Goal: Navigation & Orientation: Find specific page/section

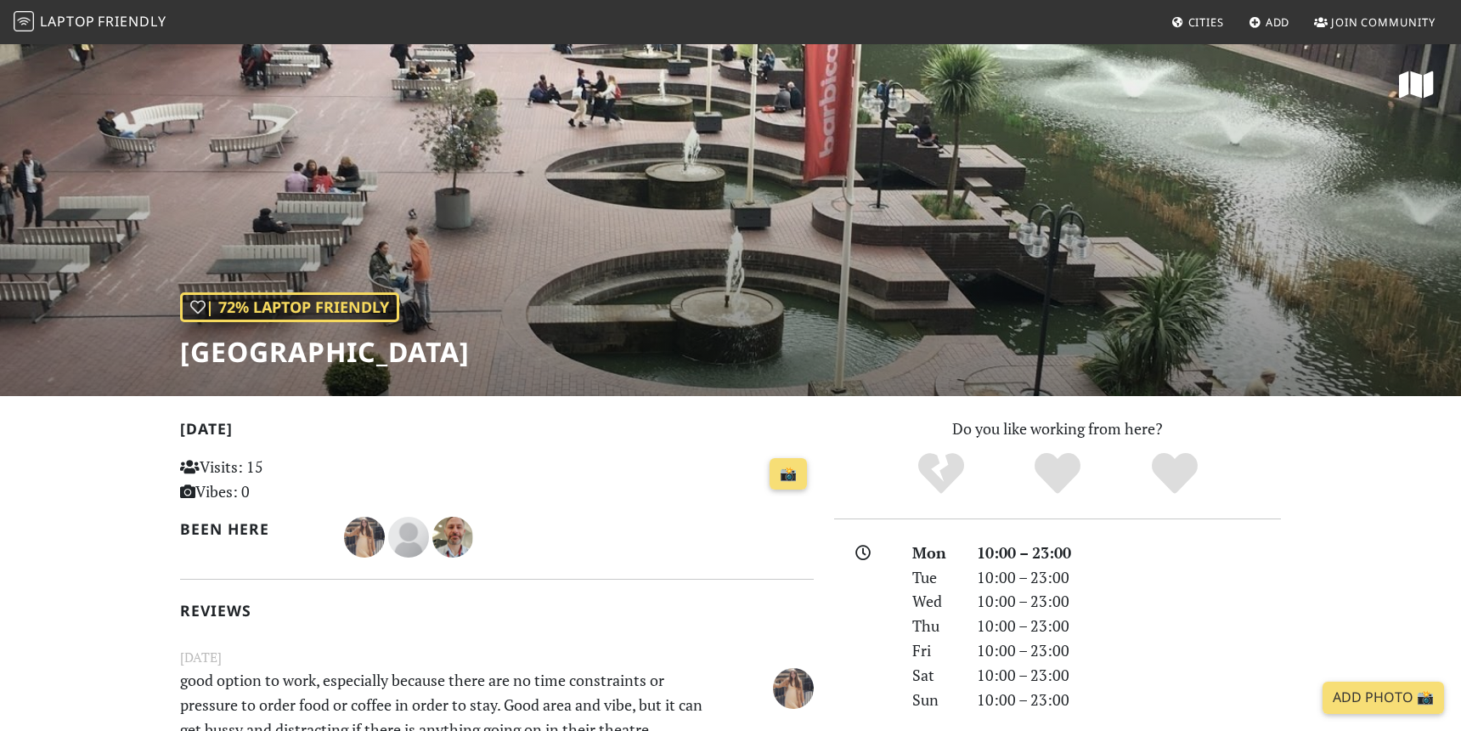
click at [75, 22] on span "Laptop" at bounding box center [67, 21] width 55 height 19
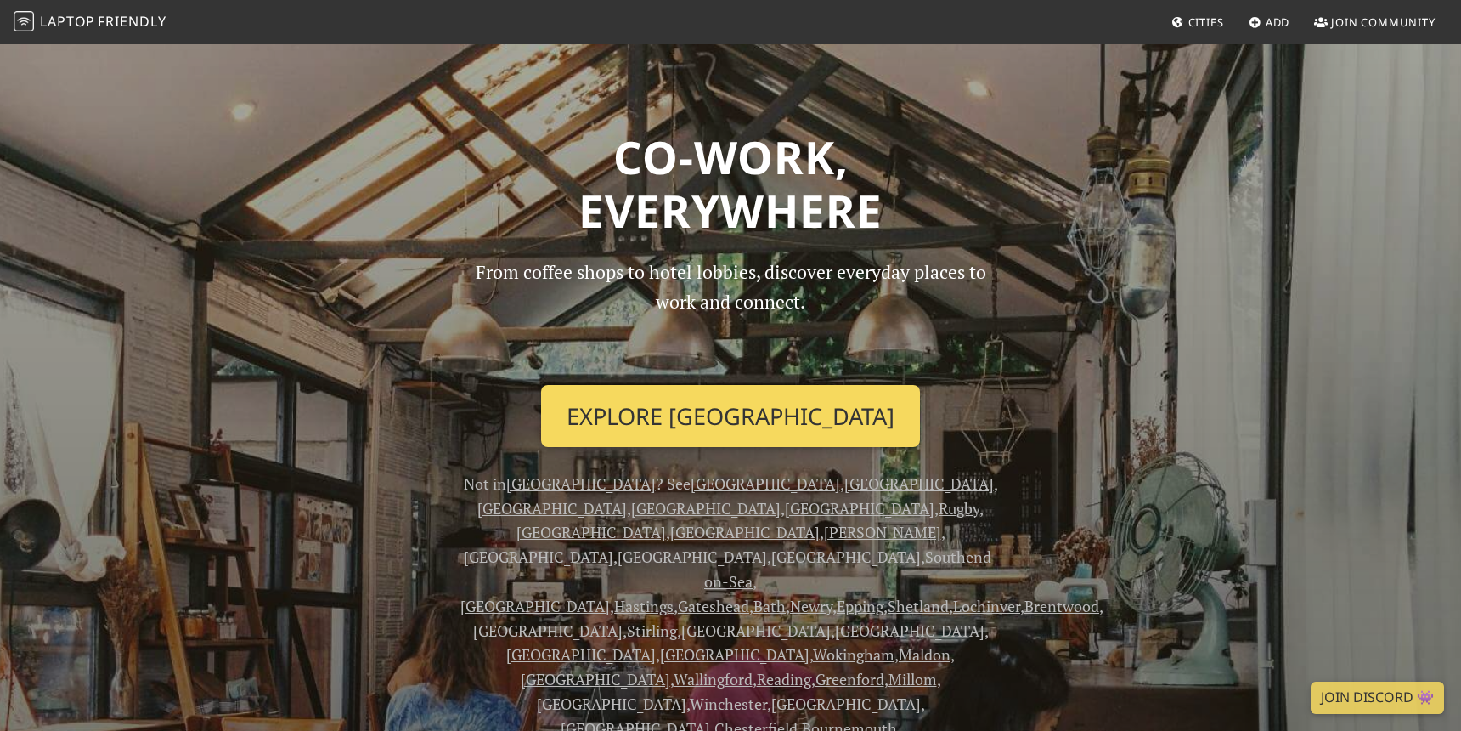
click at [764, 425] on link "Explore [GEOGRAPHIC_DATA]" at bounding box center [730, 416] width 379 height 63
